Goal: Transaction & Acquisition: Subscribe to service/newsletter

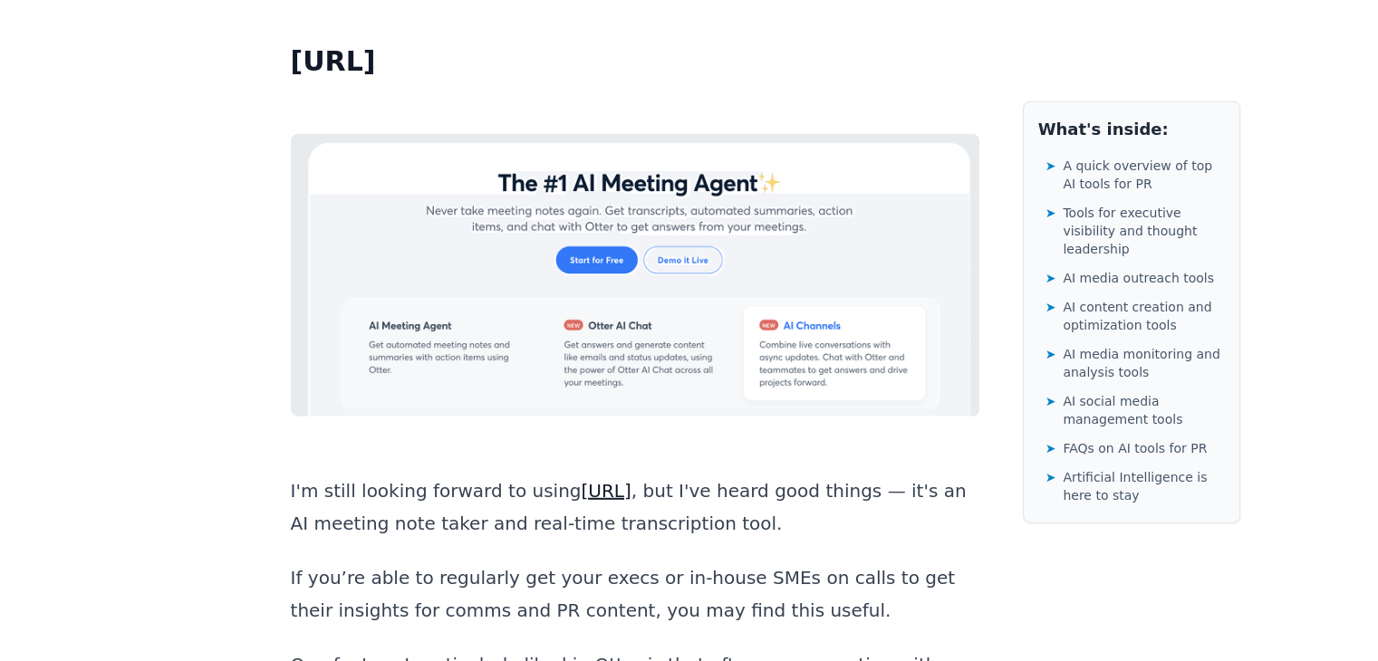
scroll to position [4966, 0]
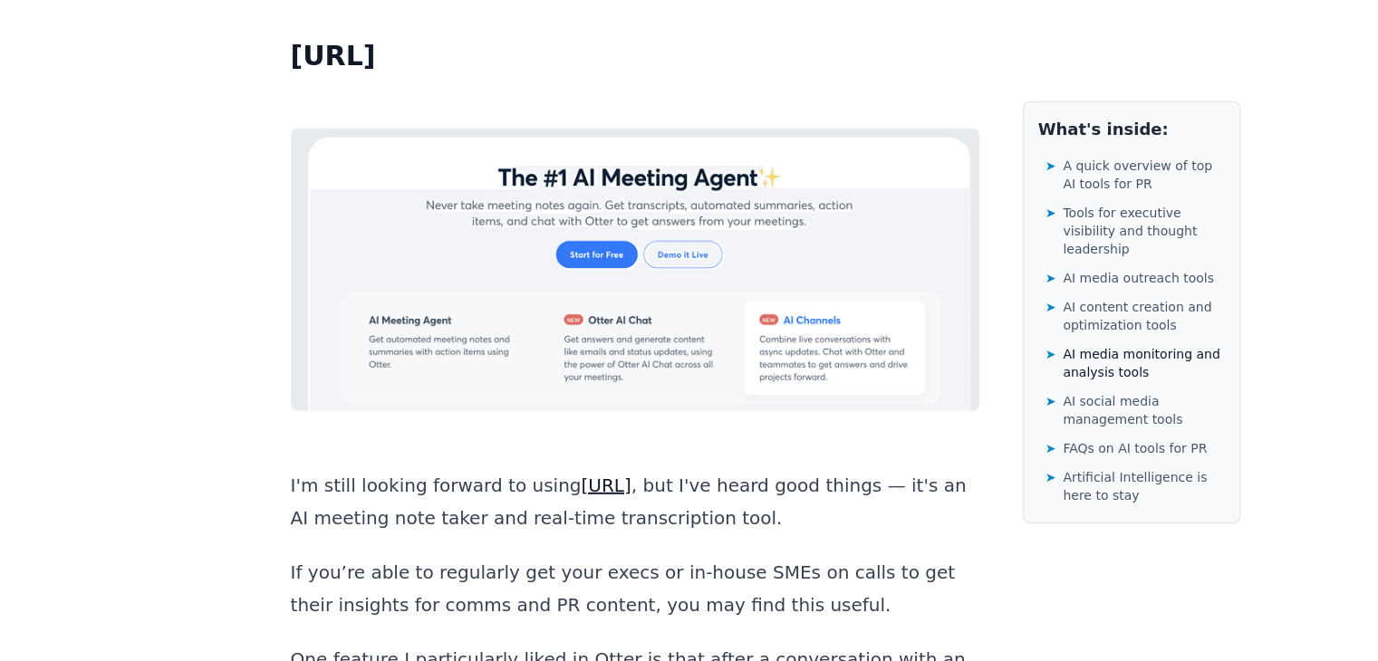
click at [1076, 345] on span "AI media monitoring and analysis tools" at bounding box center [1143, 363] width 161 height 36
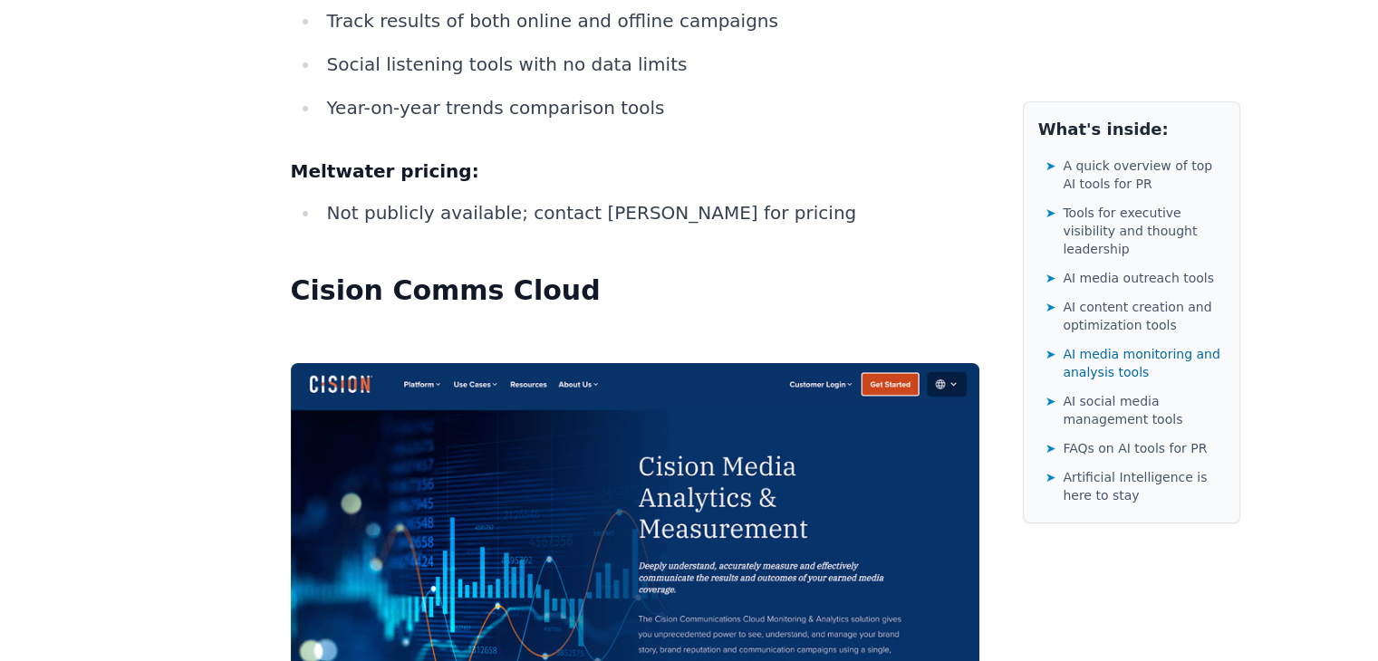
scroll to position [20150, 0]
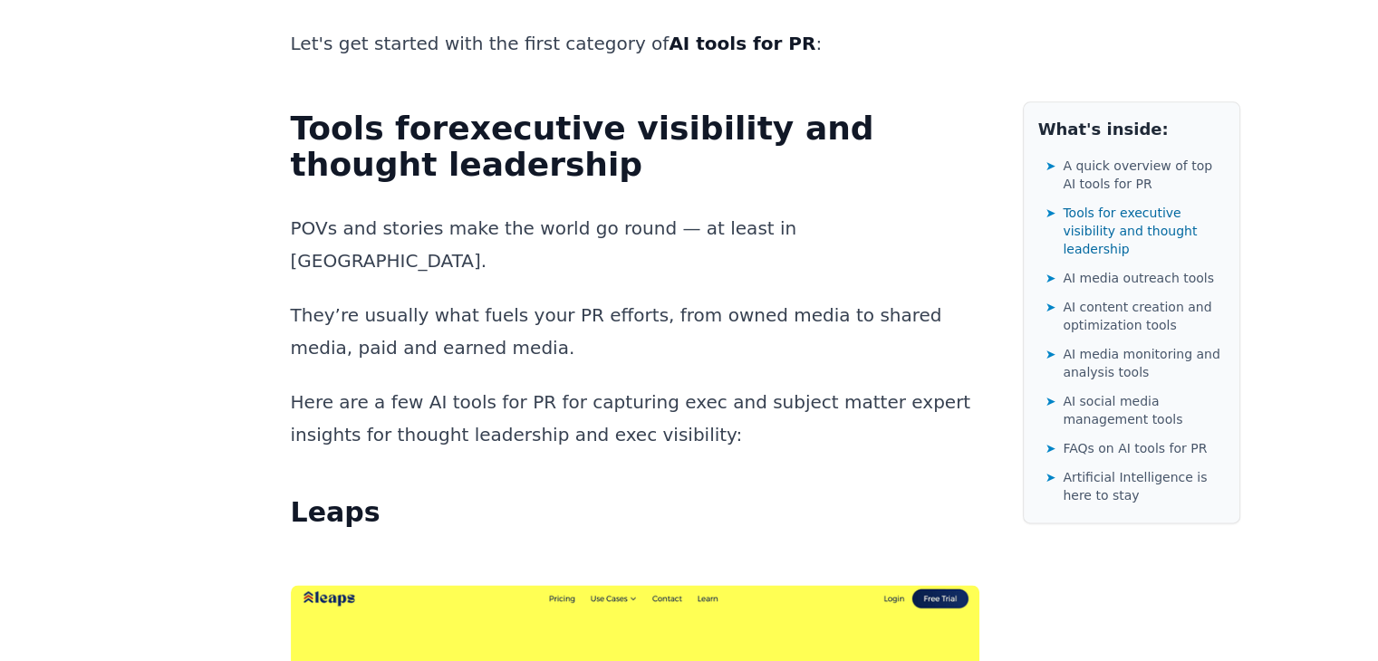
scroll to position [2320, 0]
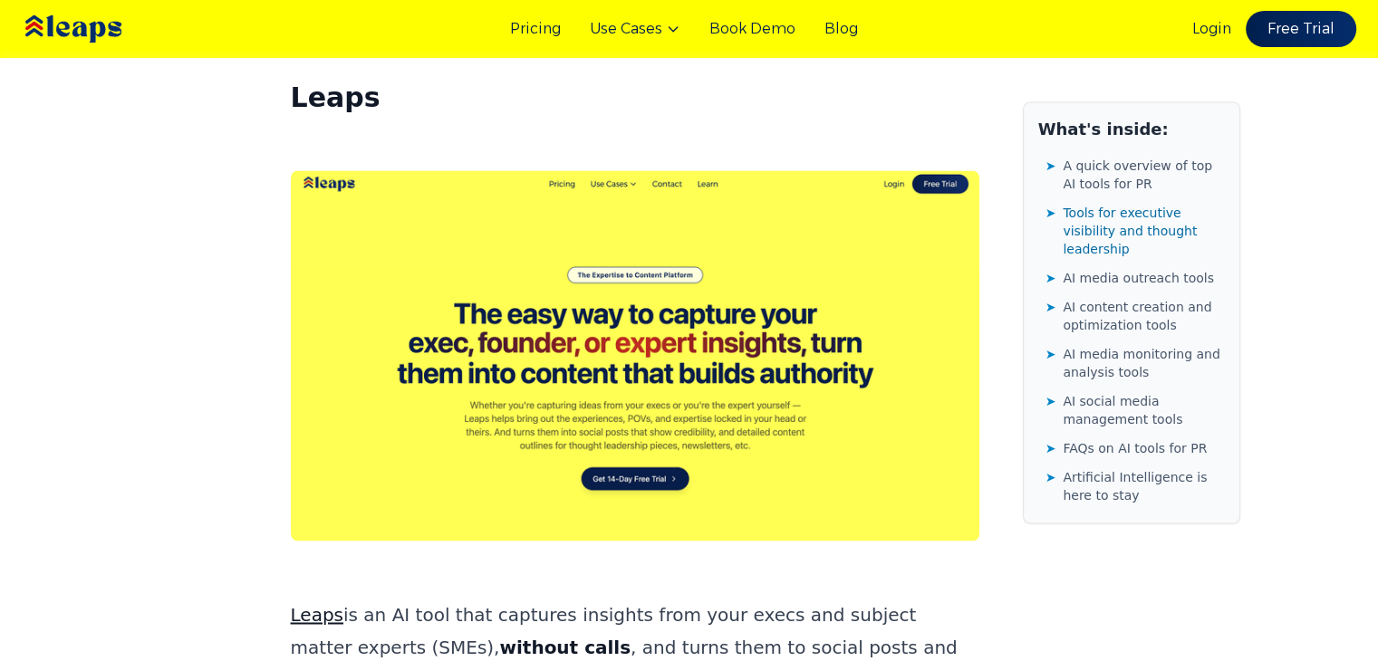
scroll to position [2718, 0]
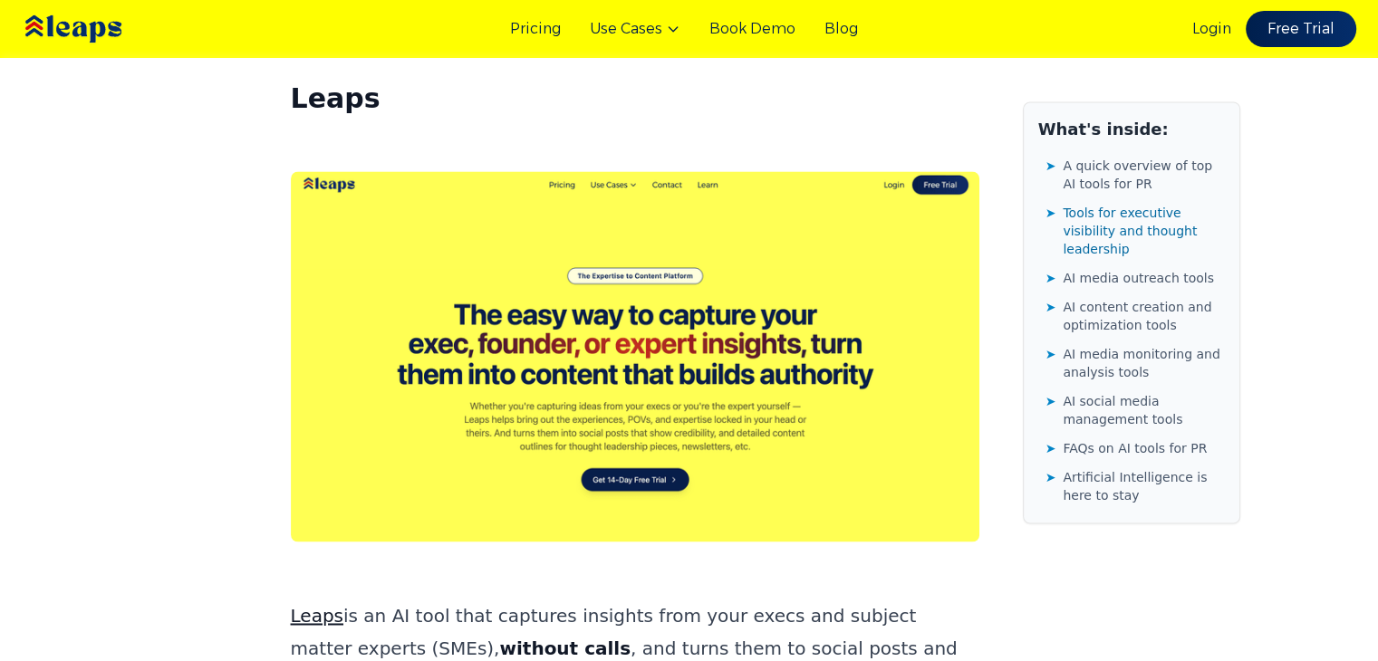
click at [322, 605] on link "Leaps" at bounding box center [317, 616] width 53 height 22
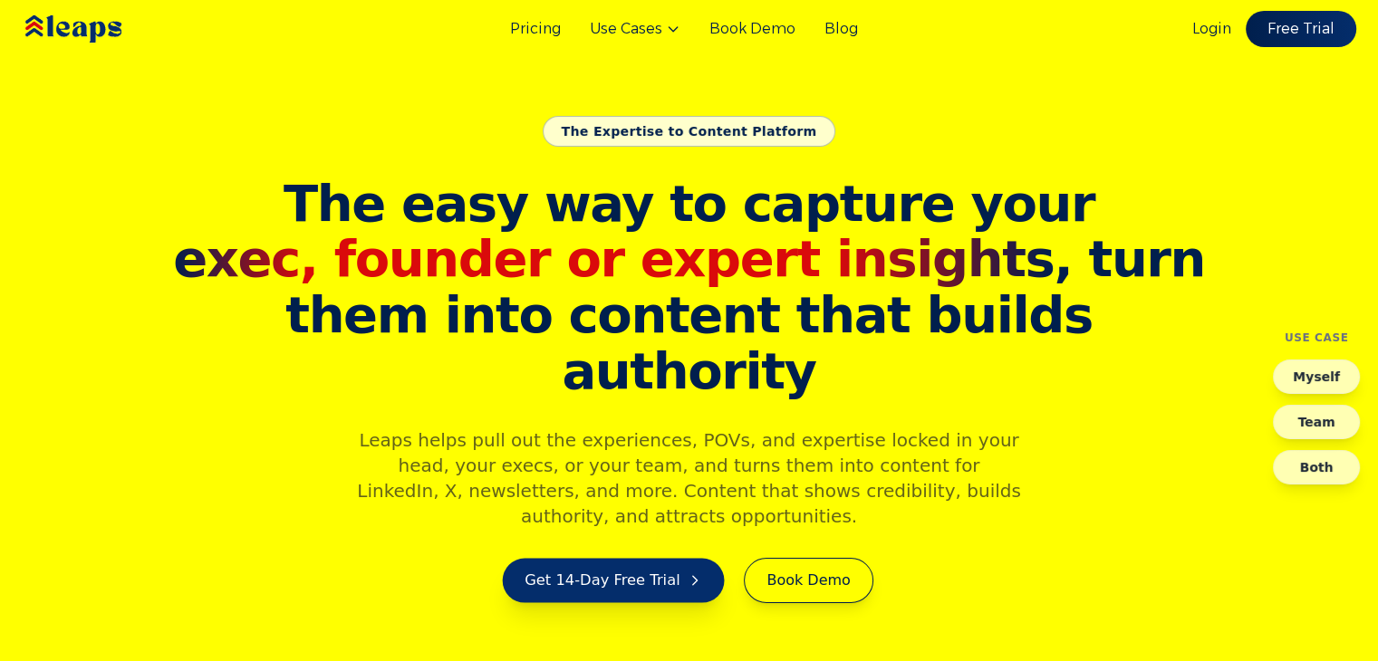
click at [619, 559] on link "Get 14-Day Free Trial" at bounding box center [614, 581] width 222 height 44
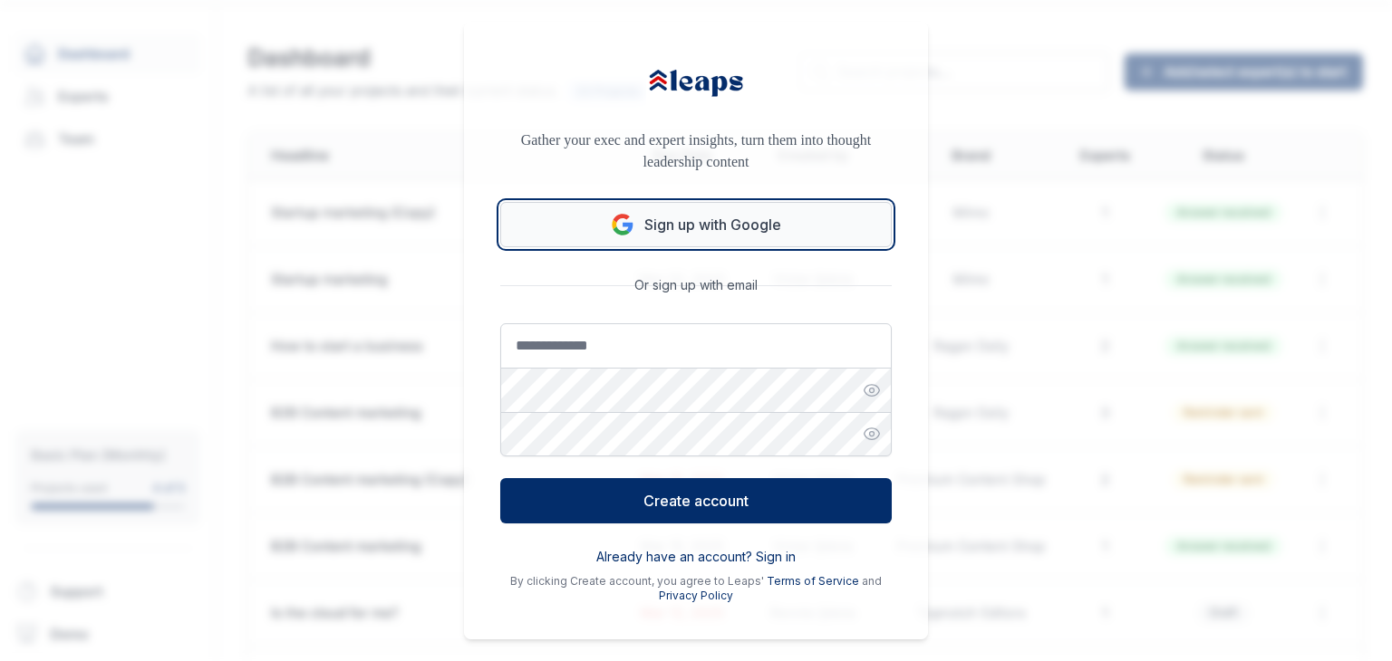
click at [670, 218] on button "Sign up with Google" at bounding box center [695, 224] width 391 height 45
